Goal: Information Seeking & Learning: Learn about a topic

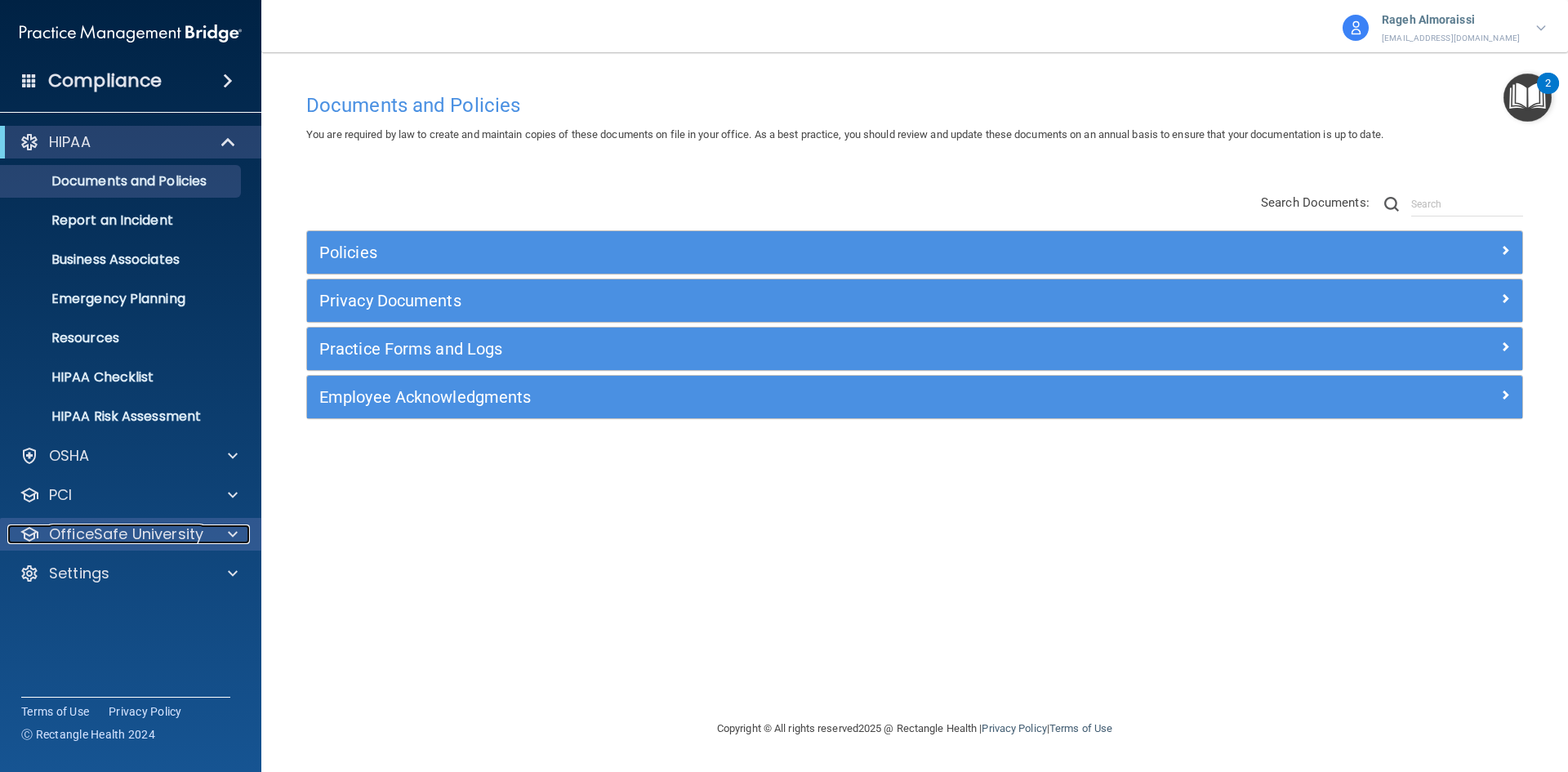
click at [228, 534] on span at bounding box center [233, 534] width 10 height 19
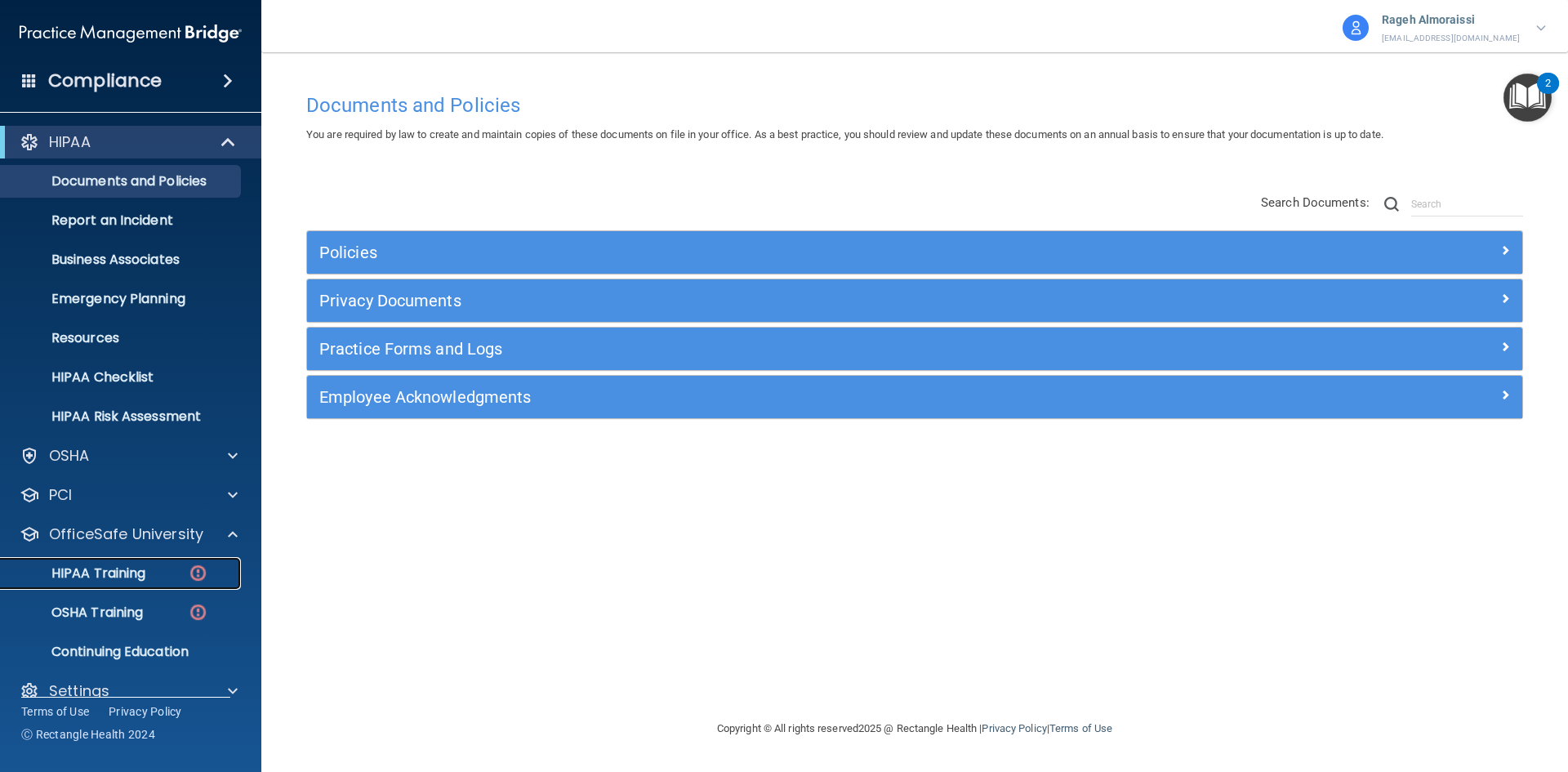
click at [127, 569] on p "HIPAA Training" at bounding box center [78, 574] width 134 height 17
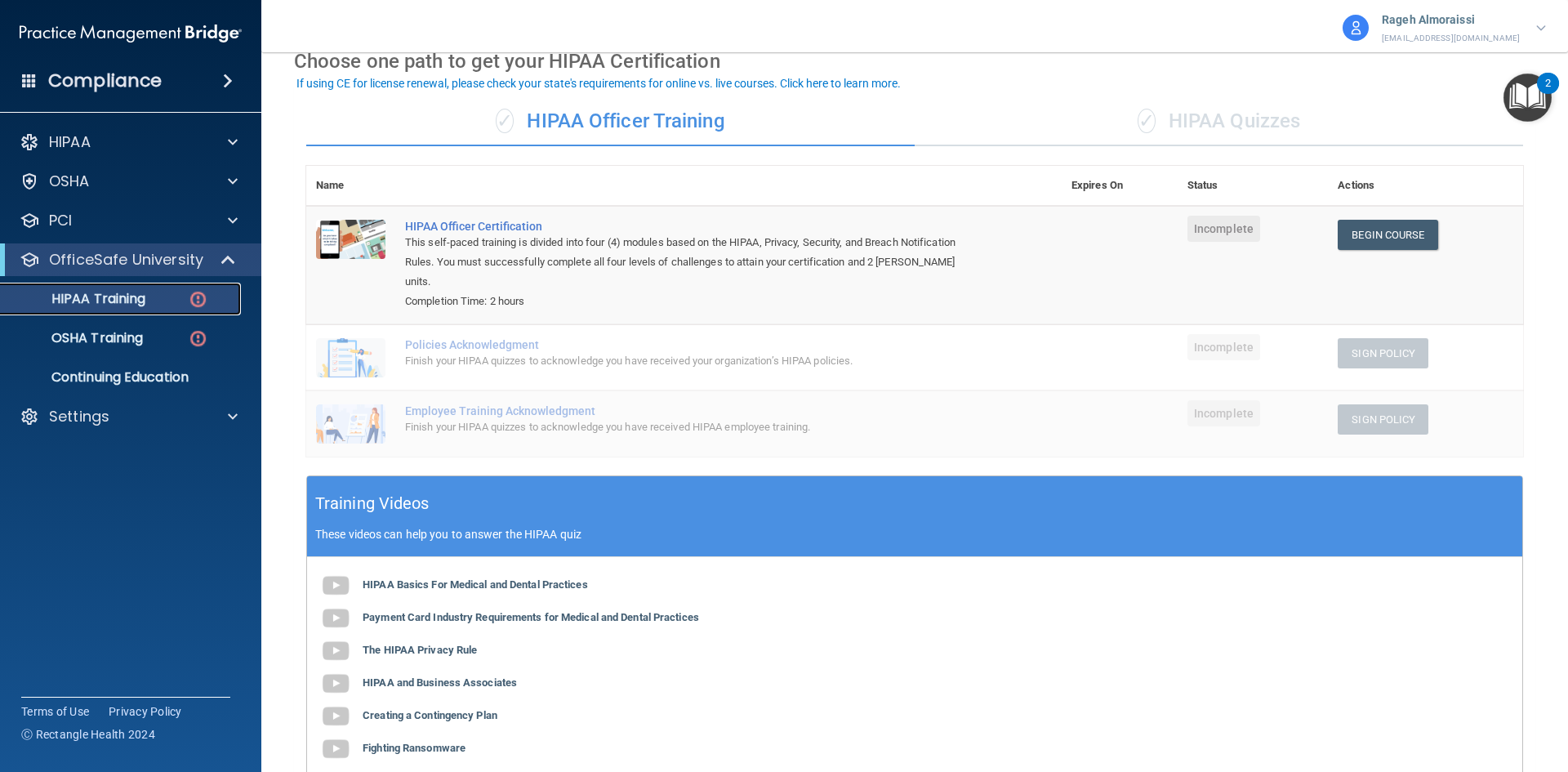
scroll to position [163, 0]
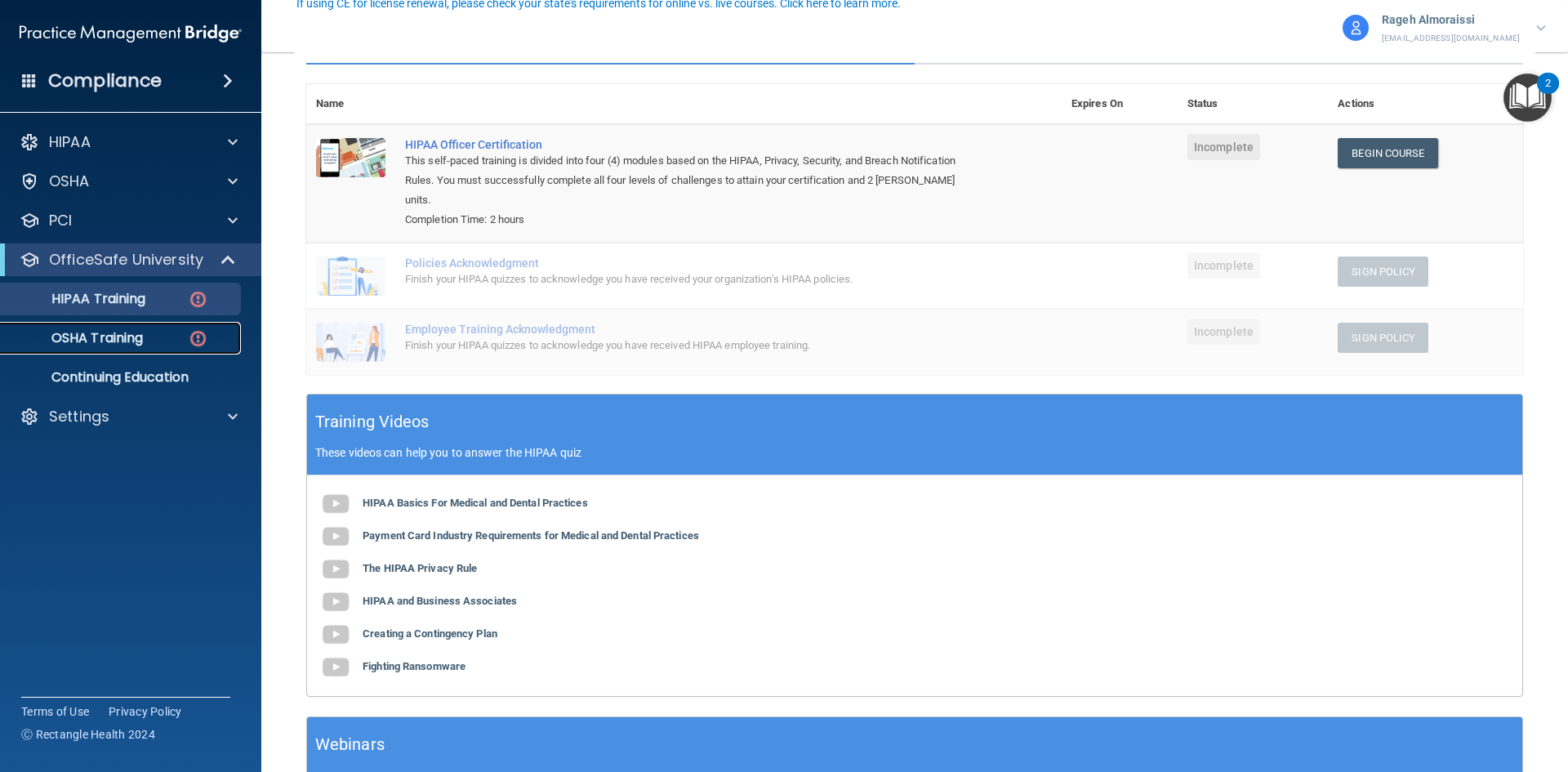
click at [111, 345] on p "OSHA Training" at bounding box center [77, 338] width 133 height 17
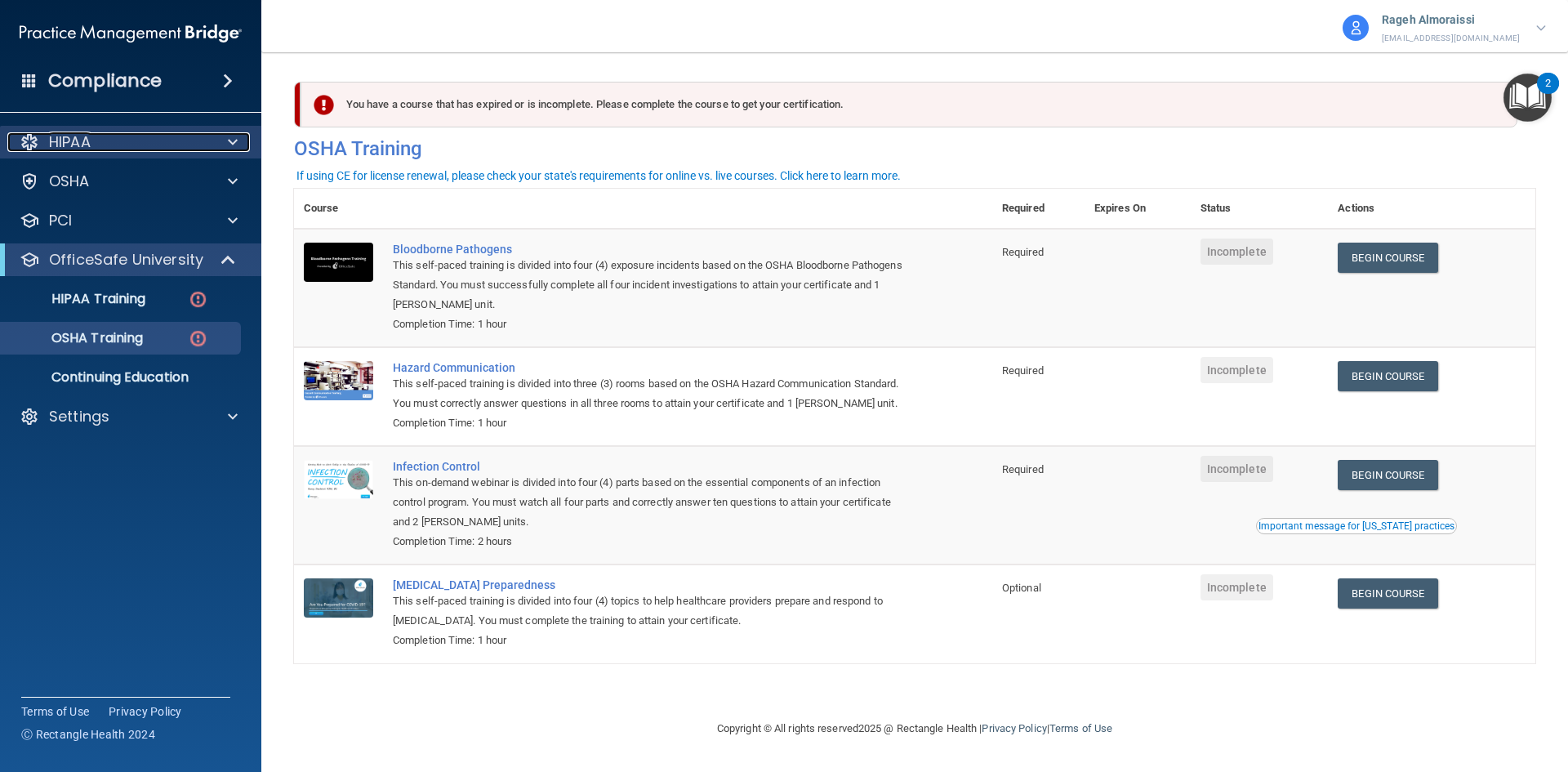
click at [106, 142] on div "HIPAA" at bounding box center [109, 142] width 203 height 19
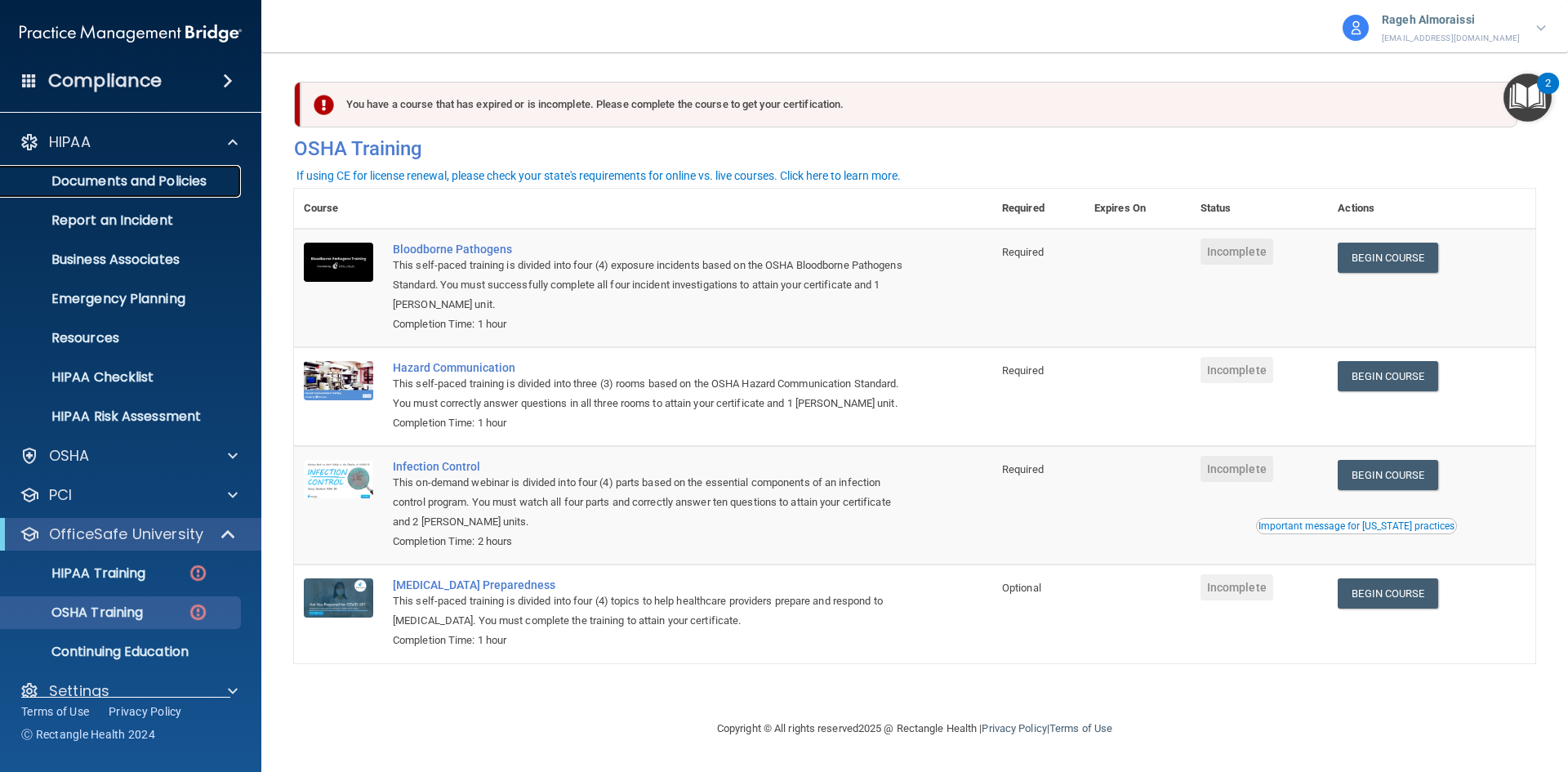
click at [127, 178] on p "Documents and Policies" at bounding box center [122, 181] width 223 height 17
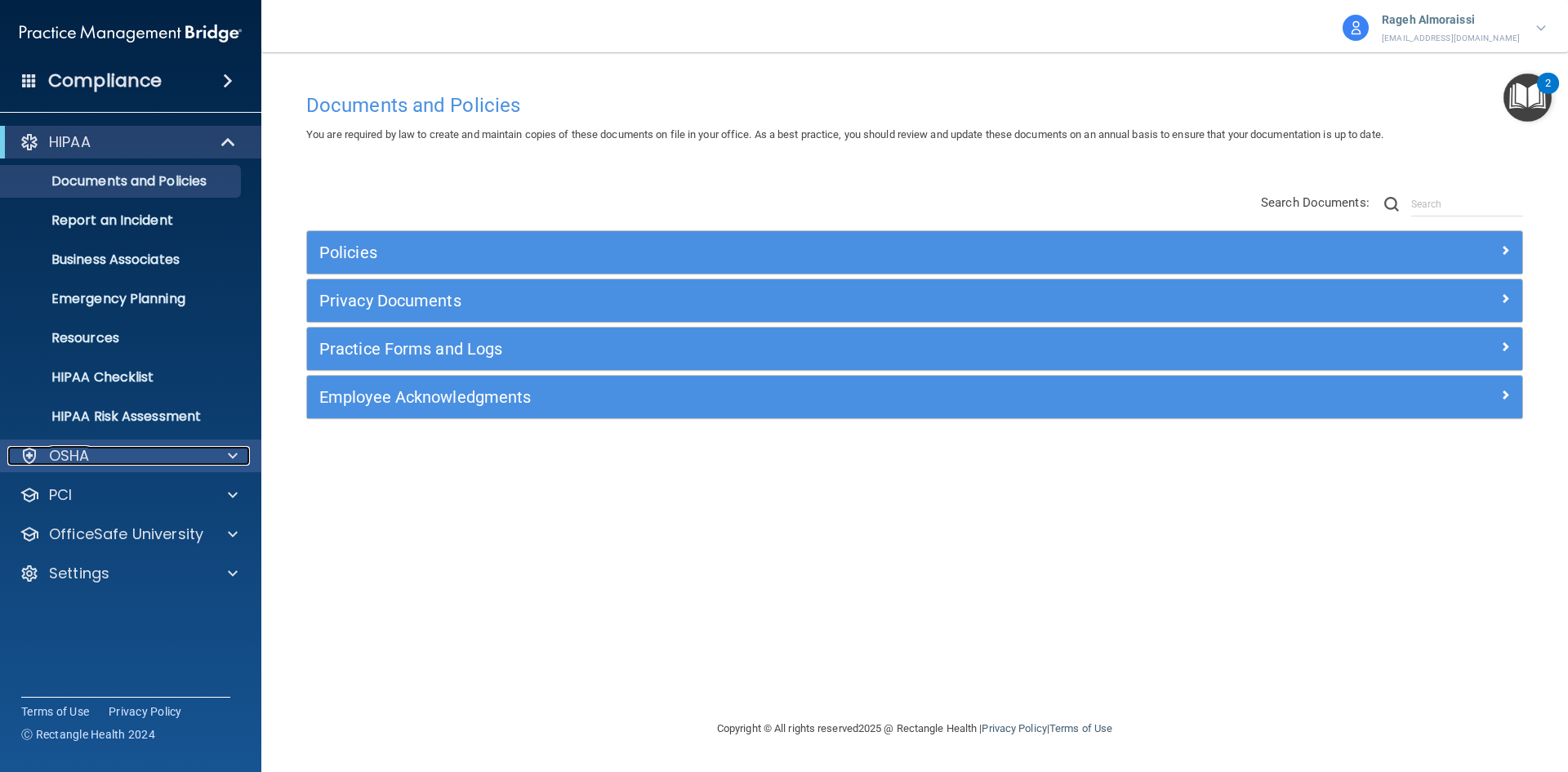
click at [174, 462] on div "OSHA" at bounding box center [109, 455] width 203 height 19
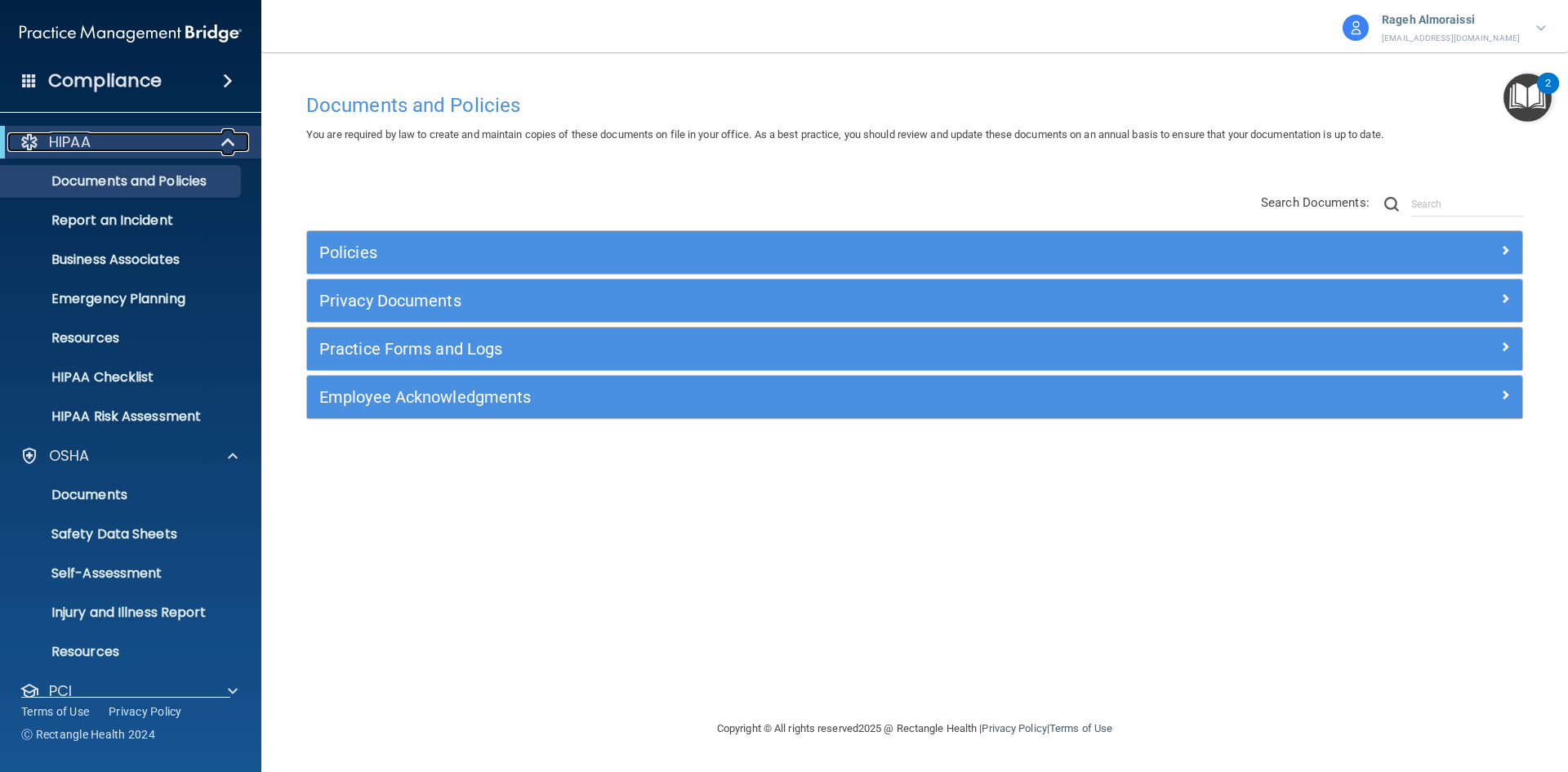
click at [153, 141] on div "HIPAA" at bounding box center [108, 142] width 202 height 19
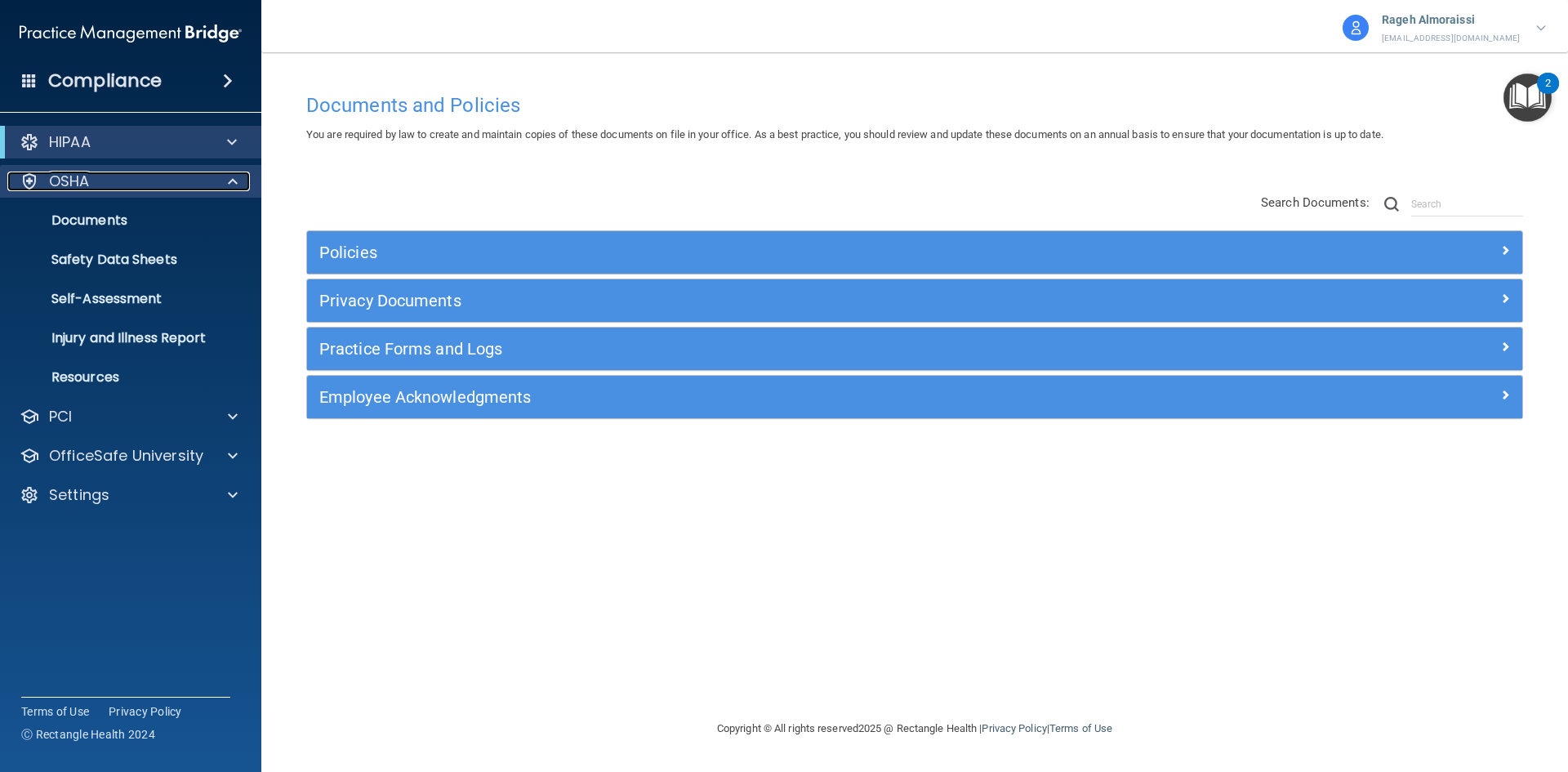
click at [123, 172] on div "OSHA" at bounding box center [109, 181] width 203 height 19
